Goal: Information Seeking & Learning: Learn about a topic

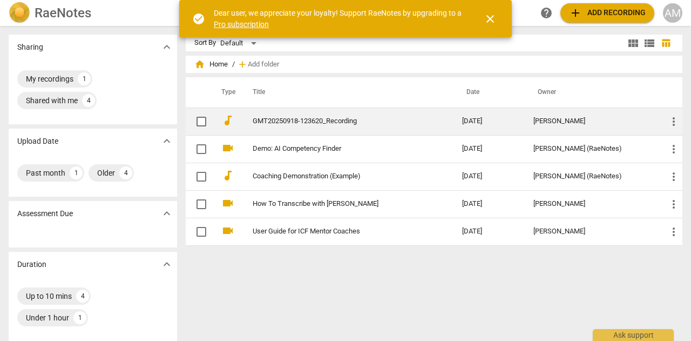
click at [357, 121] on link "GMT20250918-123620_Recording" at bounding box center [338, 121] width 171 height 8
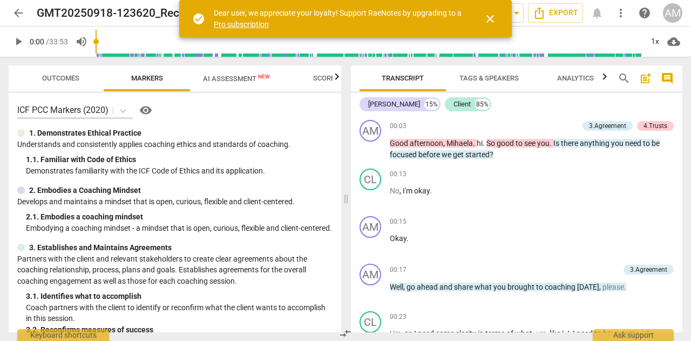
click at [494, 17] on span "close" at bounding box center [490, 18] width 13 height 13
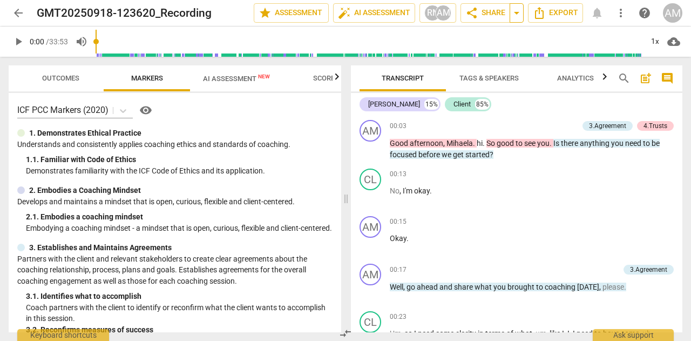
click at [517, 16] on span "arrow_drop_down" at bounding box center [516, 12] width 13 height 13
click at [518, 15] on span "arrow_drop_down" at bounding box center [516, 12] width 13 height 13
click at [516, 15] on span "arrow_drop_down" at bounding box center [516, 12] width 13 height 13
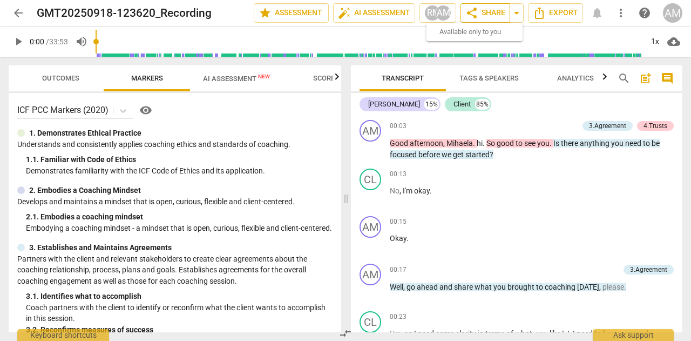
click at [484, 15] on span "share Share" at bounding box center [485, 12] width 40 height 13
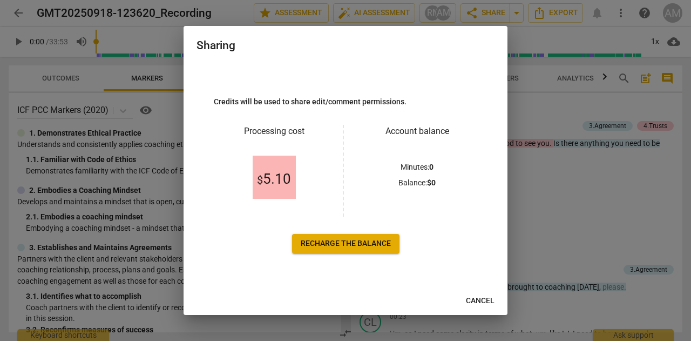
scroll to position [12, 0]
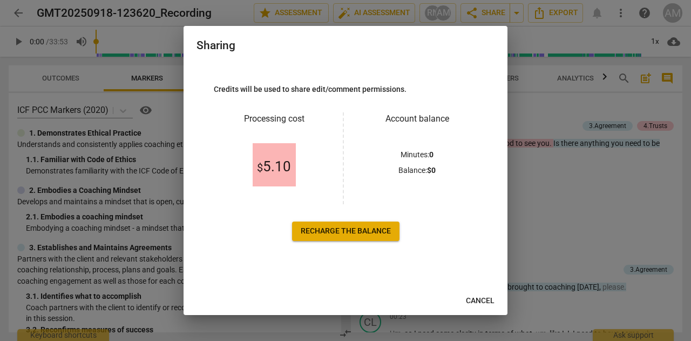
click at [521, 105] on div at bounding box center [345, 170] width 691 height 341
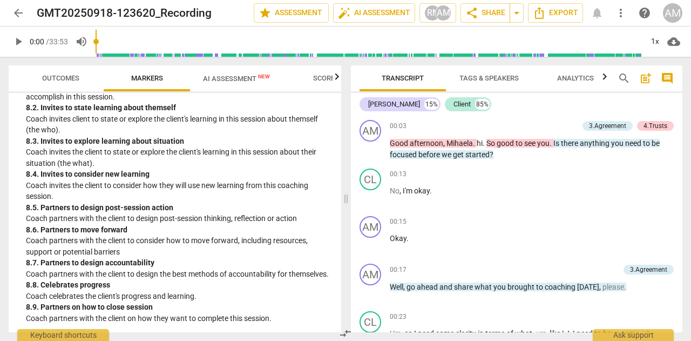
scroll to position [1304, 0]
drag, startPoint x: 344, startPoint y: 199, endPoint x: 344, endPoint y: 233, distance: 34.5
click at [344, 233] on span at bounding box center [346, 199] width 6 height 284
click at [350, 13] on span "auto_fix_high" at bounding box center [344, 12] width 13 height 13
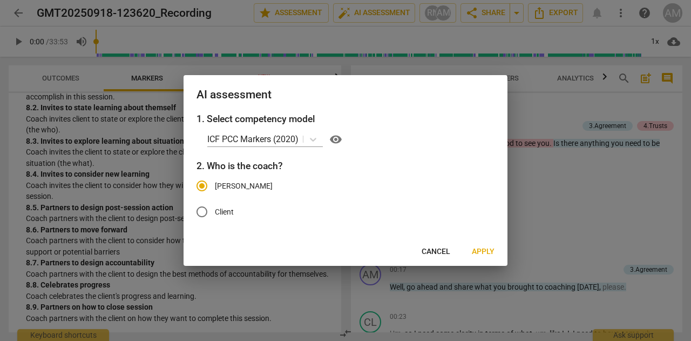
drag, startPoint x: 434, startPoint y: 248, endPoint x: 425, endPoint y: 239, distance: 12.6
click at [434, 248] on span "Cancel" at bounding box center [435, 251] width 29 height 11
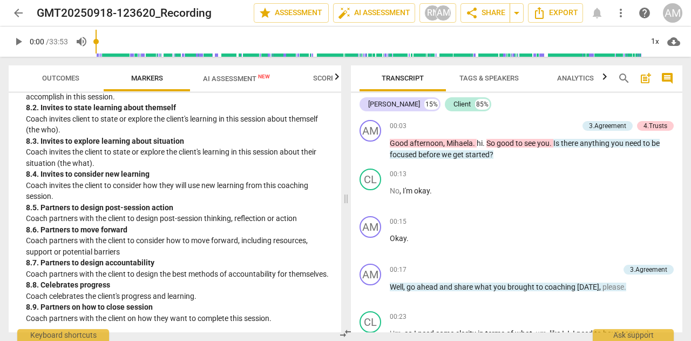
click at [250, 79] on span "AI Assessment New" at bounding box center [236, 78] width 67 height 8
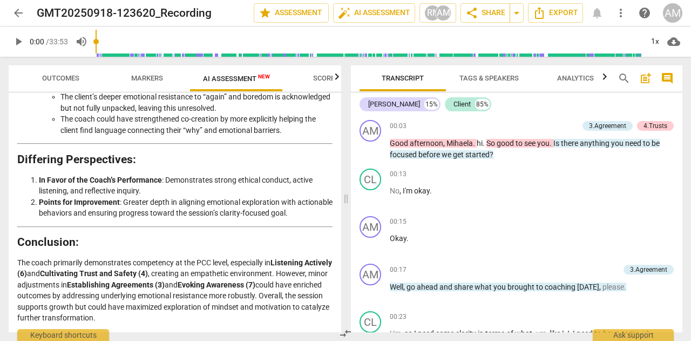
scroll to position [1962, 0]
click at [485, 229] on div "00:15 + Add competency keyboard_arrow_right Okay ." at bounding box center [532, 235] width 284 height 39
click at [312, 247] on h2 "Conclusion:" at bounding box center [174, 241] width 315 height 11
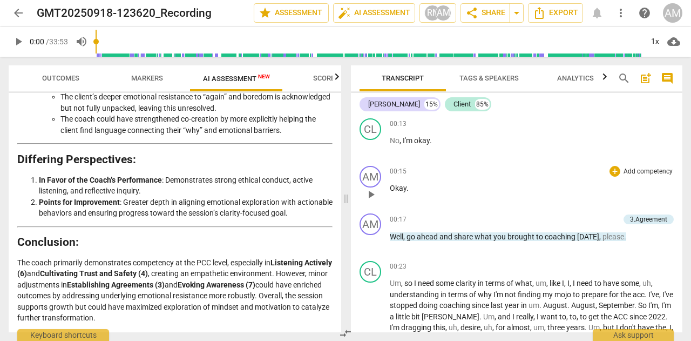
scroll to position [54, 0]
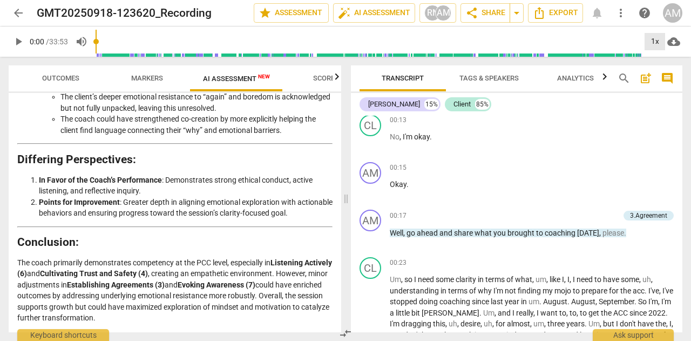
click at [657, 40] on div "1x" at bounding box center [654, 41] width 21 height 17
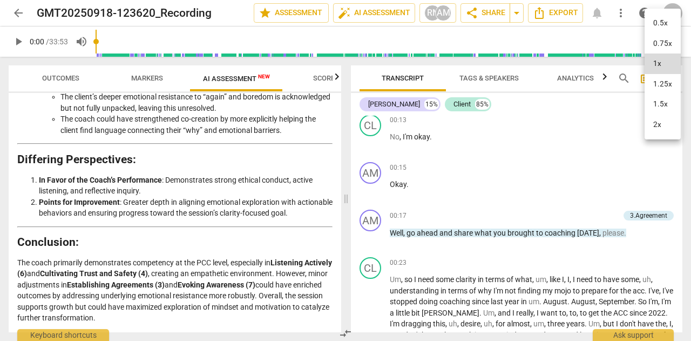
click at [655, 86] on li "1.25x" at bounding box center [662, 84] width 36 height 21
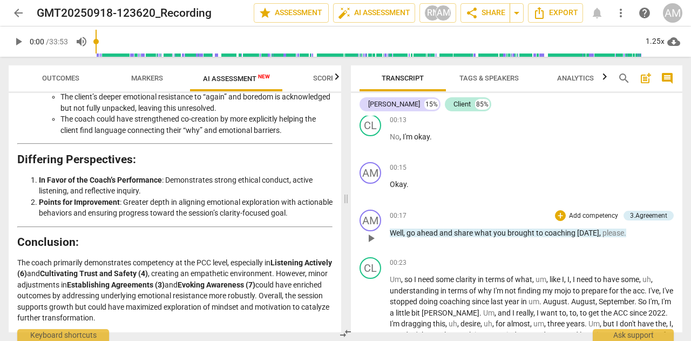
click at [373, 239] on span "play_arrow" at bounding box center [370, 238] width 13 height 13
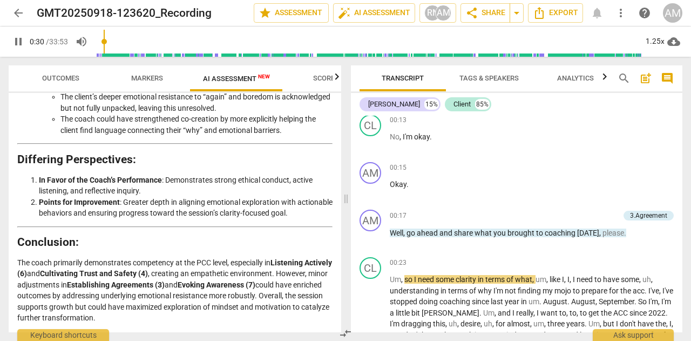
click at [330, 190] on div "Disclaimer: AI can make mistakes. Consult a qualified mentor coach before actin…" at bounding box center [175, 212] width 332 height 239
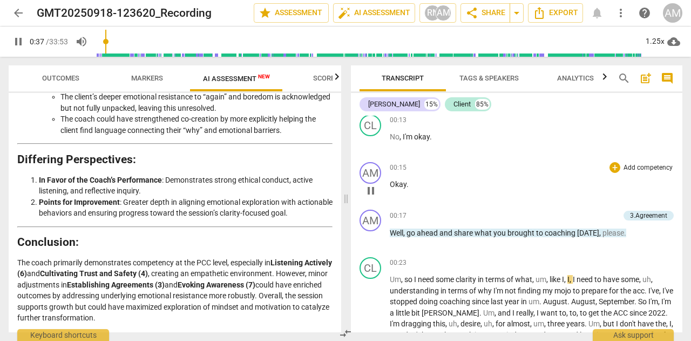
scroll to position [162, 0]
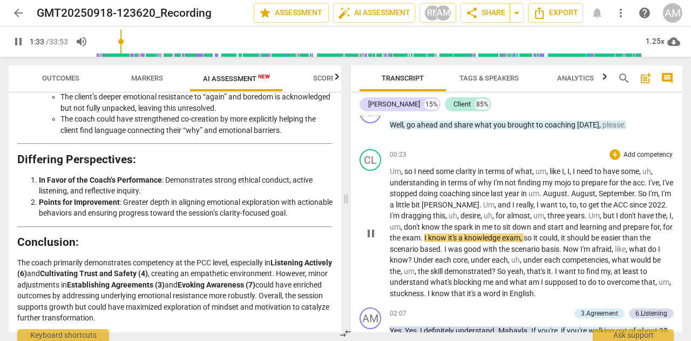
click at [373, 236] on span "pause" at bounding box center [370, 233] width 13 height 13
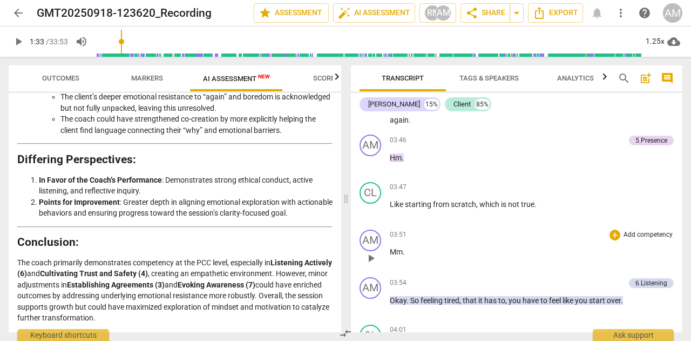
scroll to position [756, 0]
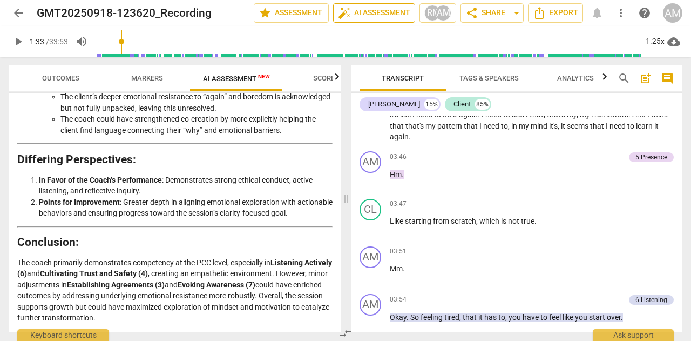
click at [376, 13] on span "auto_fix_high AI Assessment" at bounding box center [374, 12] width 72 height 13
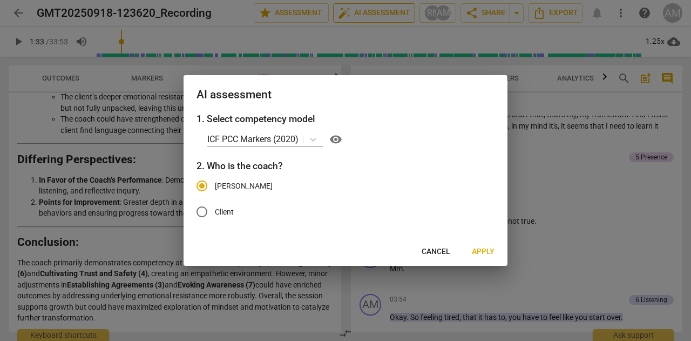
click at [376, 13] on div at bounding box center [345, 170] width 691 height 341
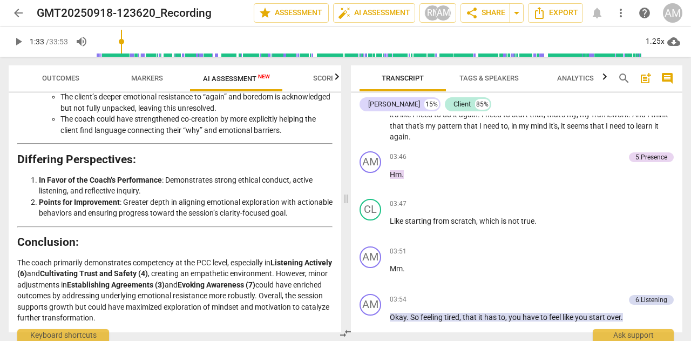
click at [137, 76] on span "Markers" at bounding box center [147, 78] width 32 height 8
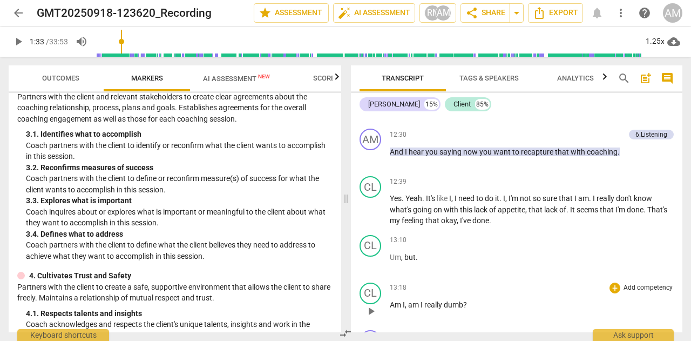
scroll to position [3400, 0]
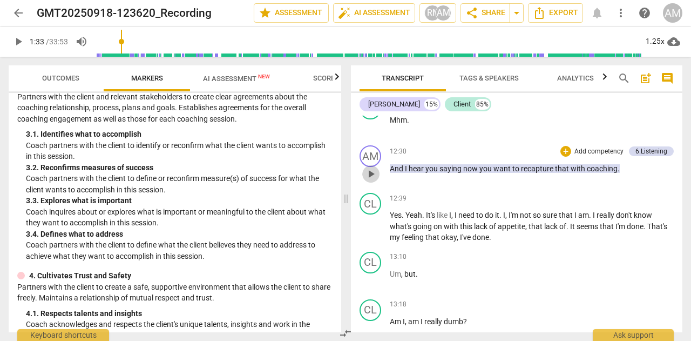
click at [369, 180] on span "play_arrow" at bounding box center [370, 173] width 13 height 13
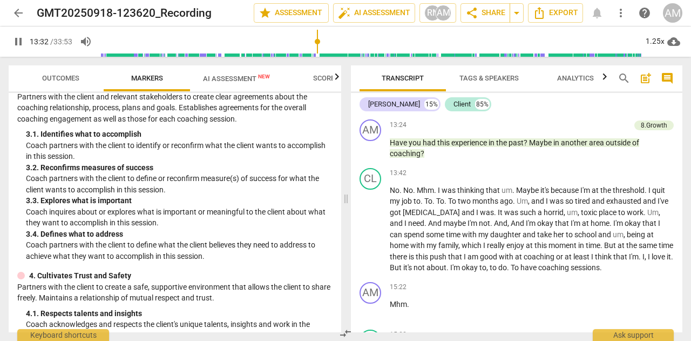
scroll to position [3670, 0]
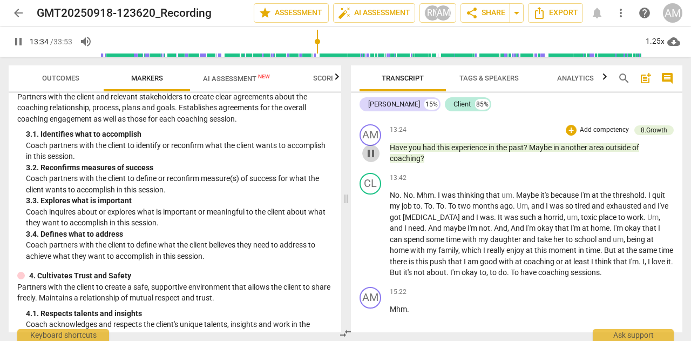
click at [370, 160] on span "pause" at bounding box center [370, 153] width 13 height 13
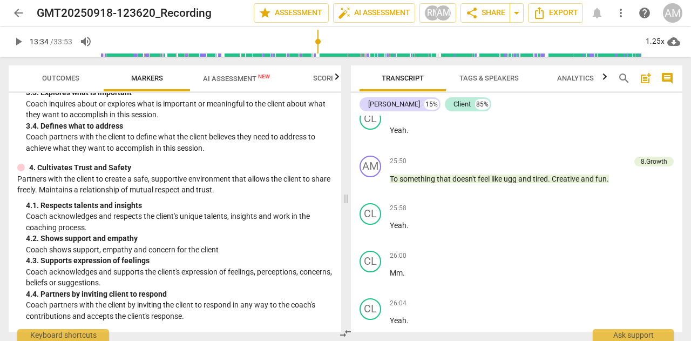
scroll to position [7123, 0]
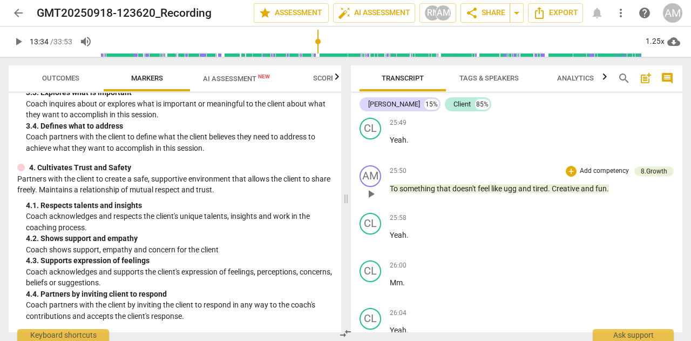
type input "815"
